Goal: Navigation & Orientation: Find specific page/section

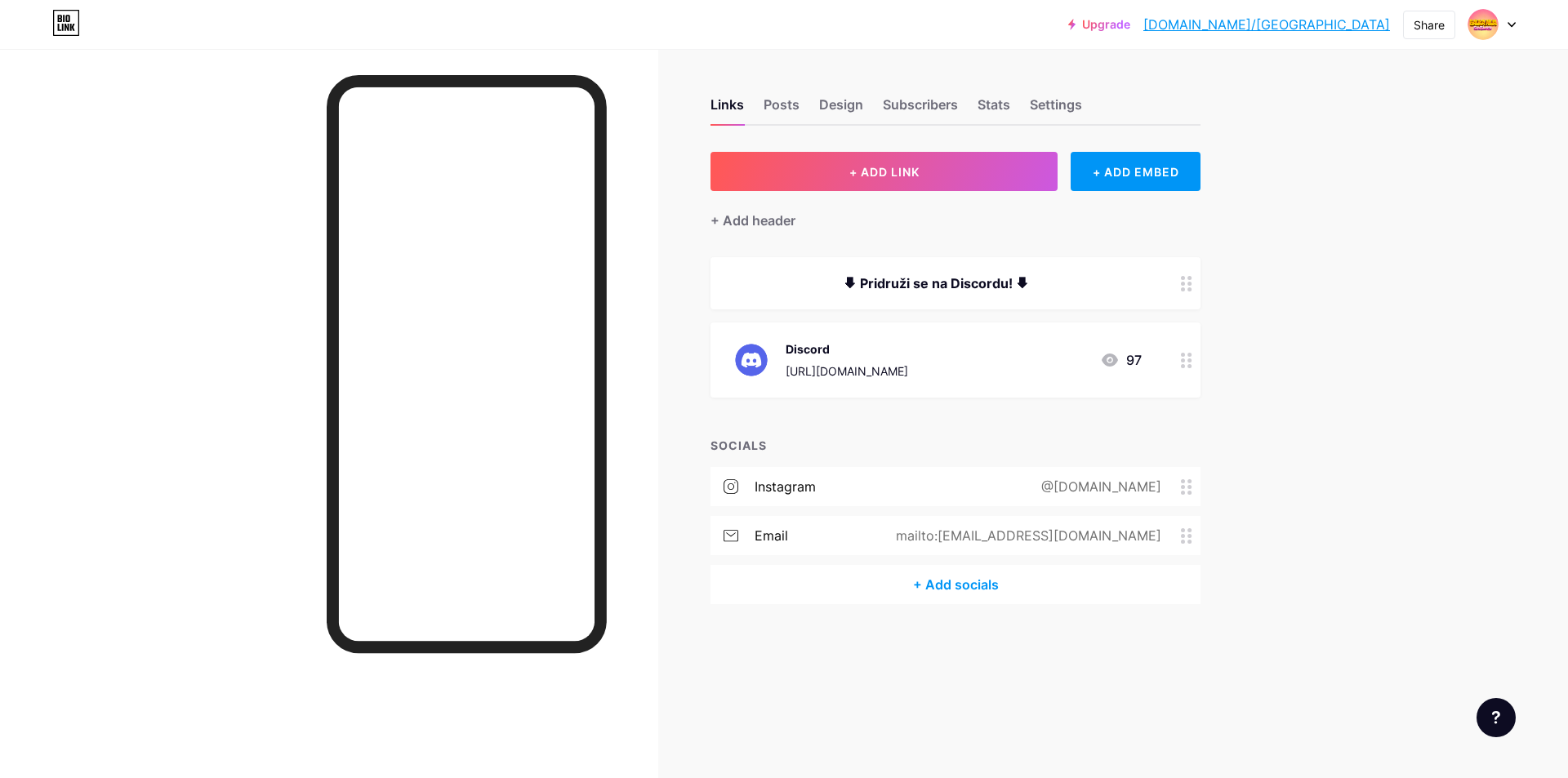
click at [230, 319] on div at bounding box center [329, 438] width 658 height 778
drag, startPoint x: 779, startPoint y: 118, endPoint x: 791, endPoint y: 119, distance: 12.0
click at [779, 118] on div "Posts" at bounding box center [781, 109] width 36 height 29
click at [904, 104] on div "Subscribers" at bounding box center [920, 109] width 75 height 29
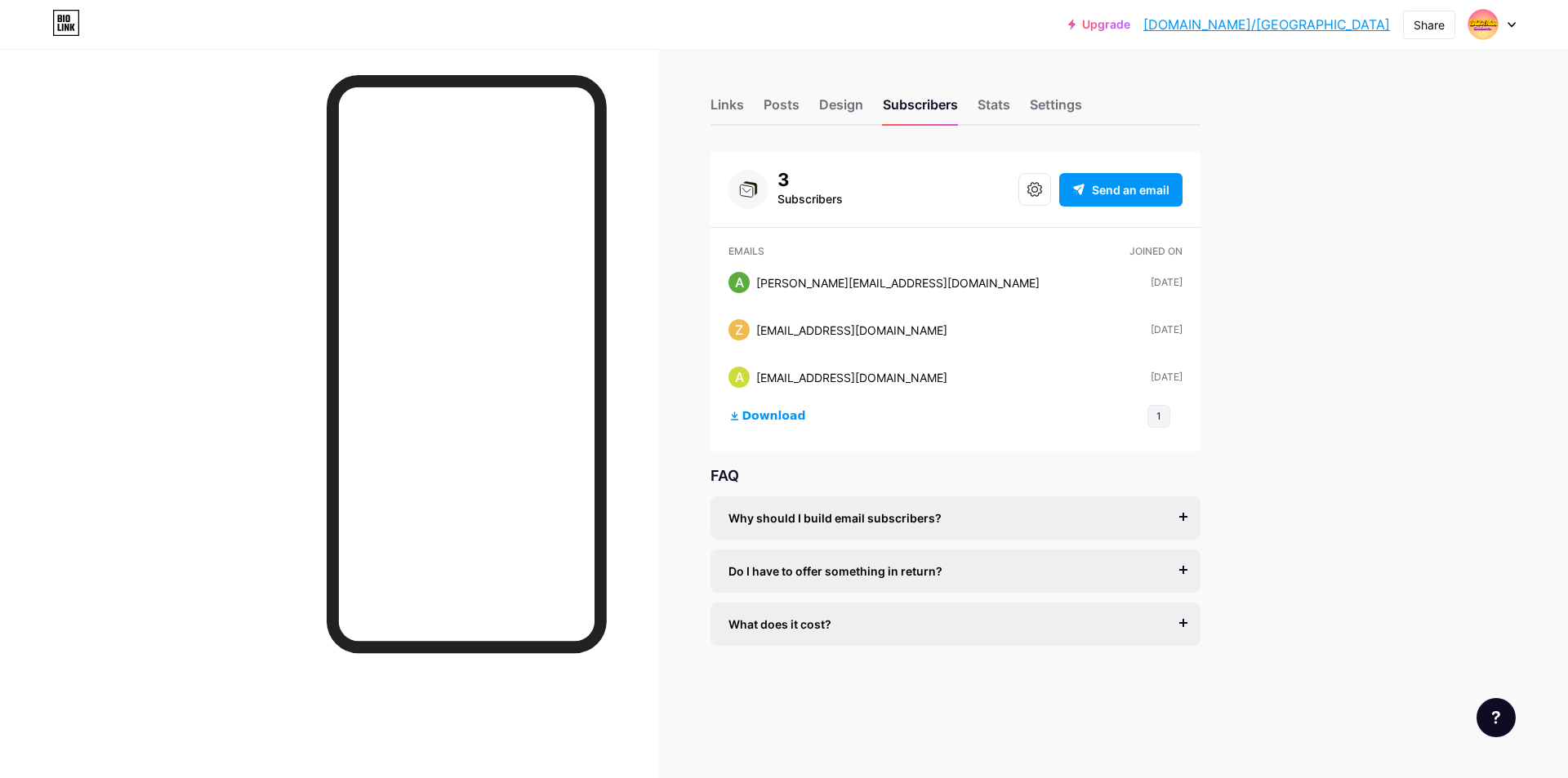
click at [975, 115] on div "Links Posts Design Subscribers Stats Settings" at bounding box center [955, 97] width 490 height 57
click at [985, 110] on div "Stats" at bounding box center [994, 109] width 32 height 29
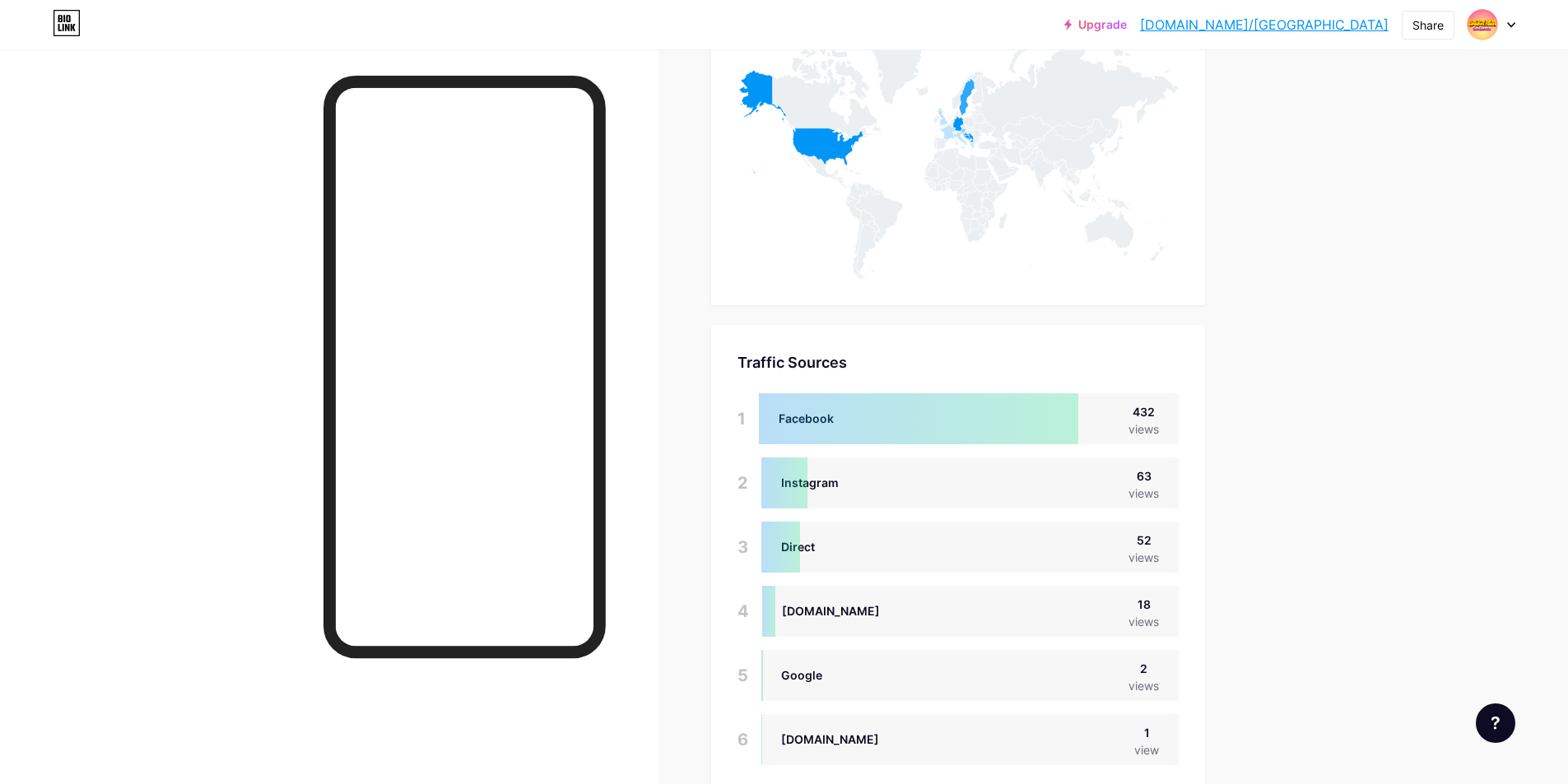
scroll to position [1076, 0]
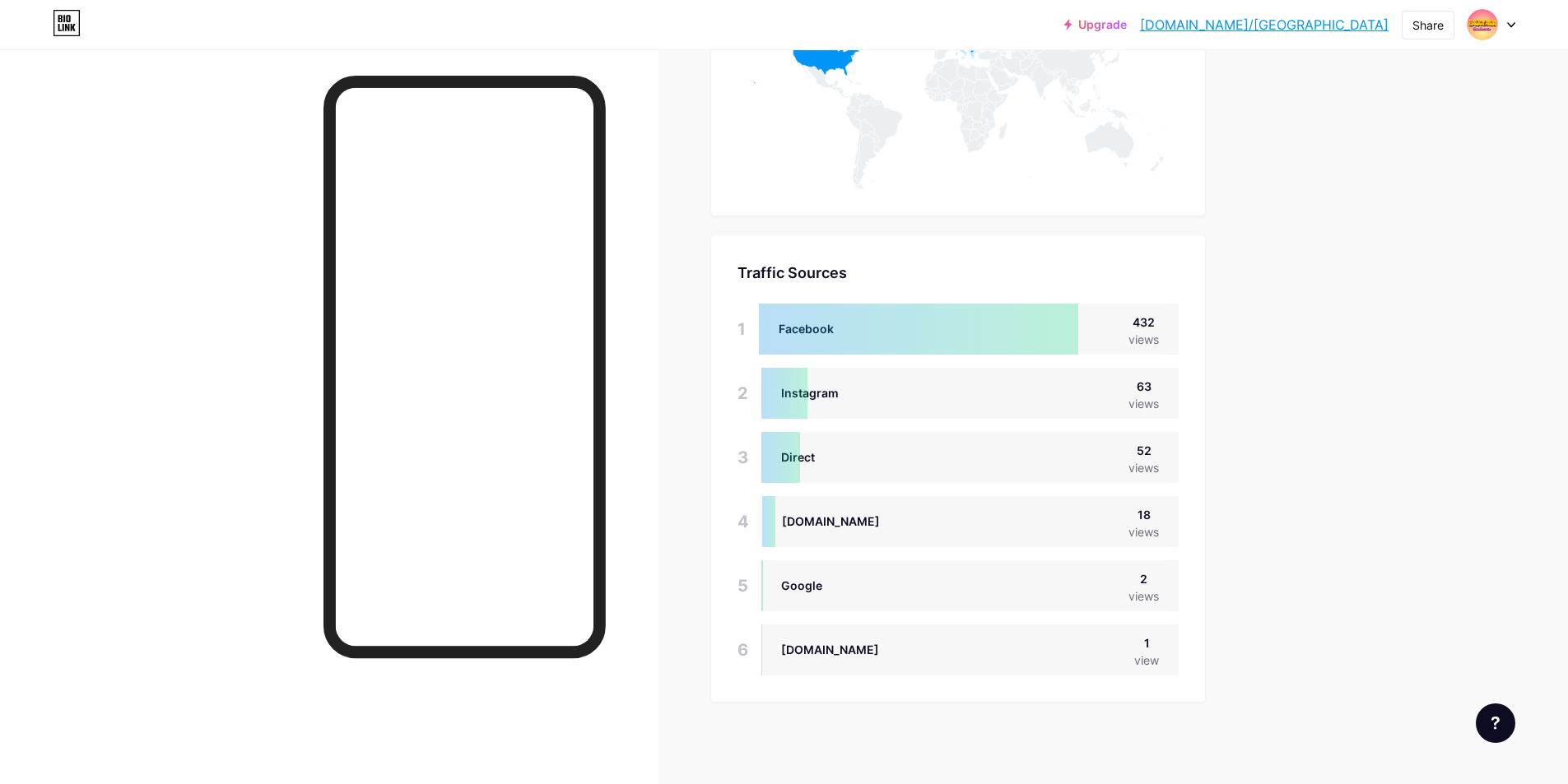
click at [48, 370] on div at bounding box center [329, 441] width 658 height 784
